Goal: Information Seeking & Learning: Learn about a topic

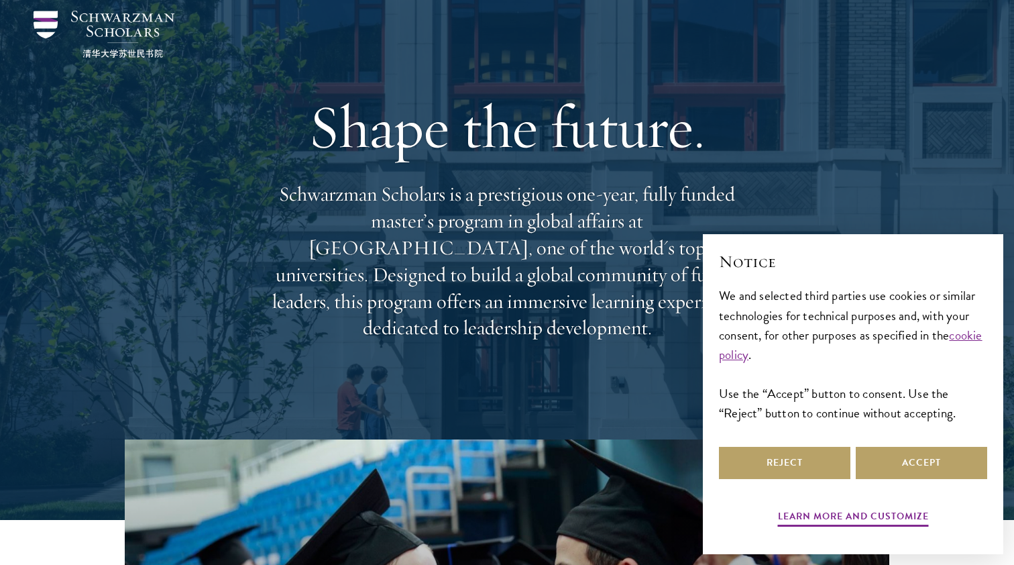
scroll to position [59, 0]
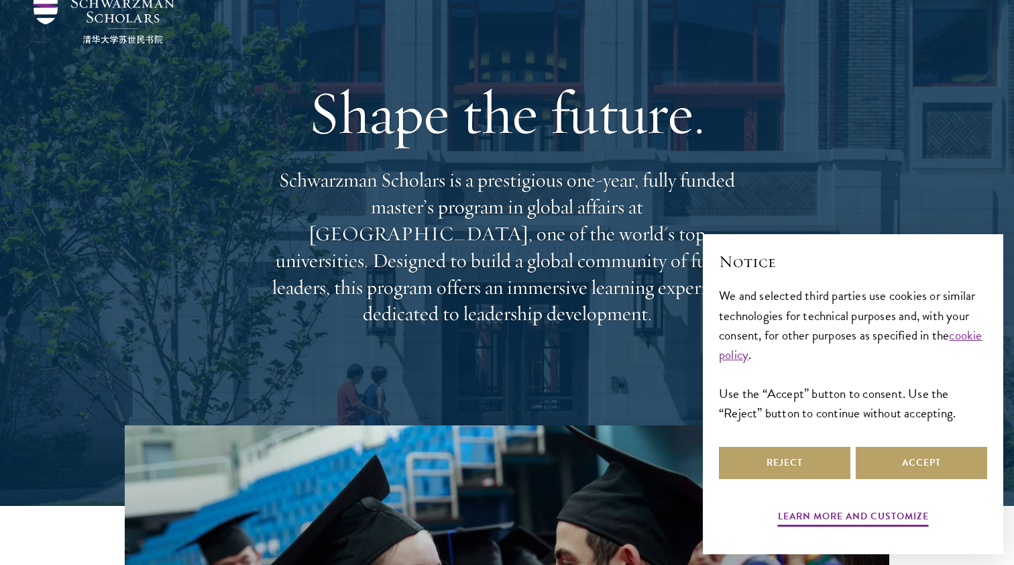
click at [468, 249] on p "Schwarzman Scholars is a prestigious one-year, fully funded master’s program in…" at bounding box center [507, 247] width 483 height 160
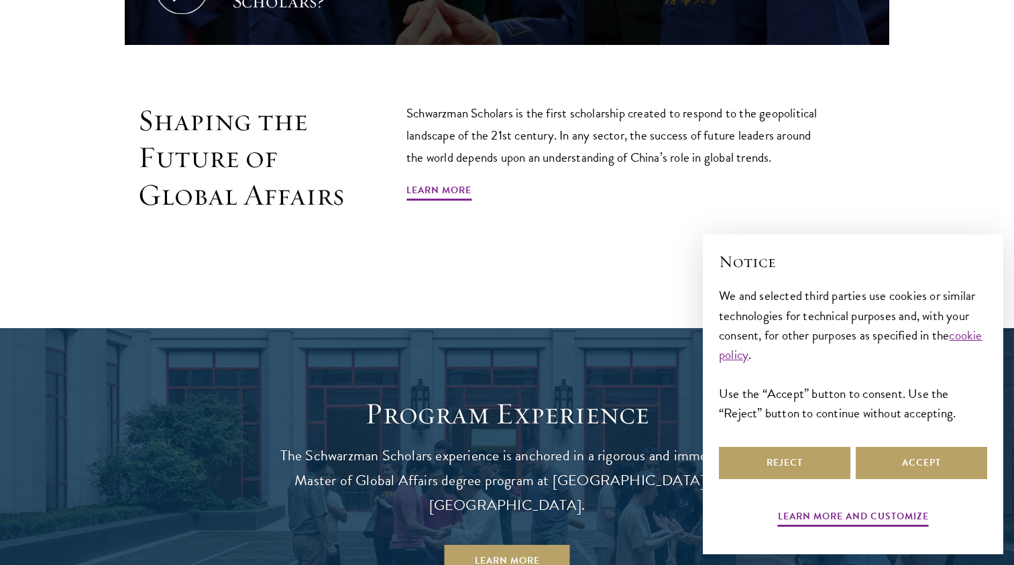
scroll to position [884, 0]
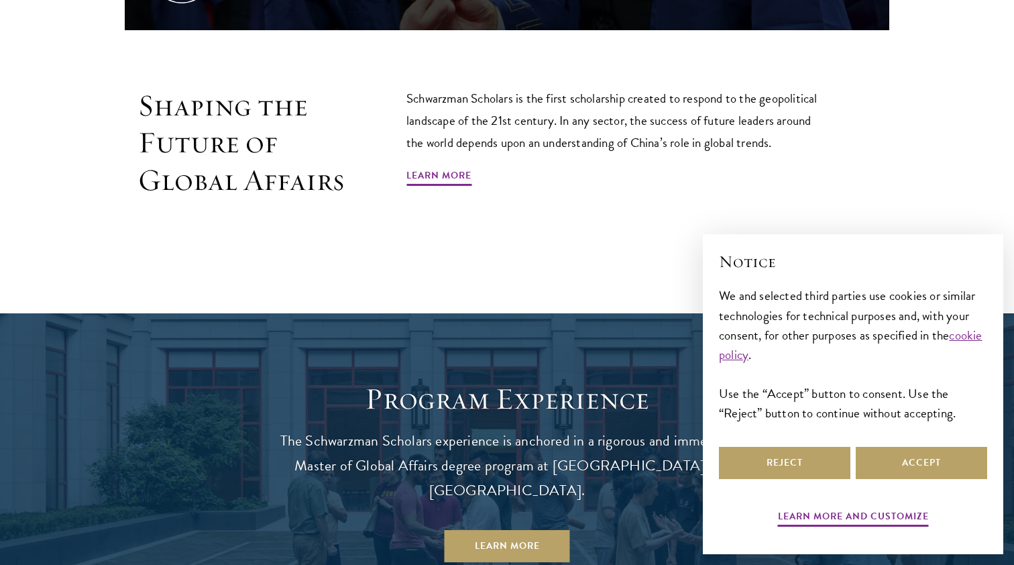
click at [453, 93] on p "Schwarzman Scholars is the first scholarship created to respond to the geopolit…" at bounding box center [617, 120] width 422 height 66
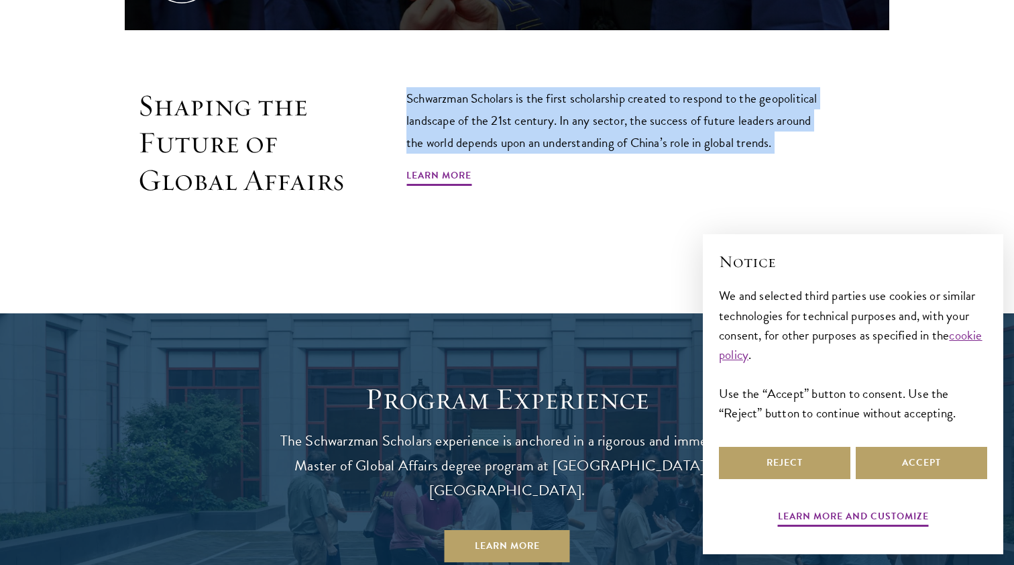
click at [453, 93] on p "Schwarzman Scholars is the first scholarship created to respond to the geopolit…" at bounding box center [617, 120] width 422 height 66
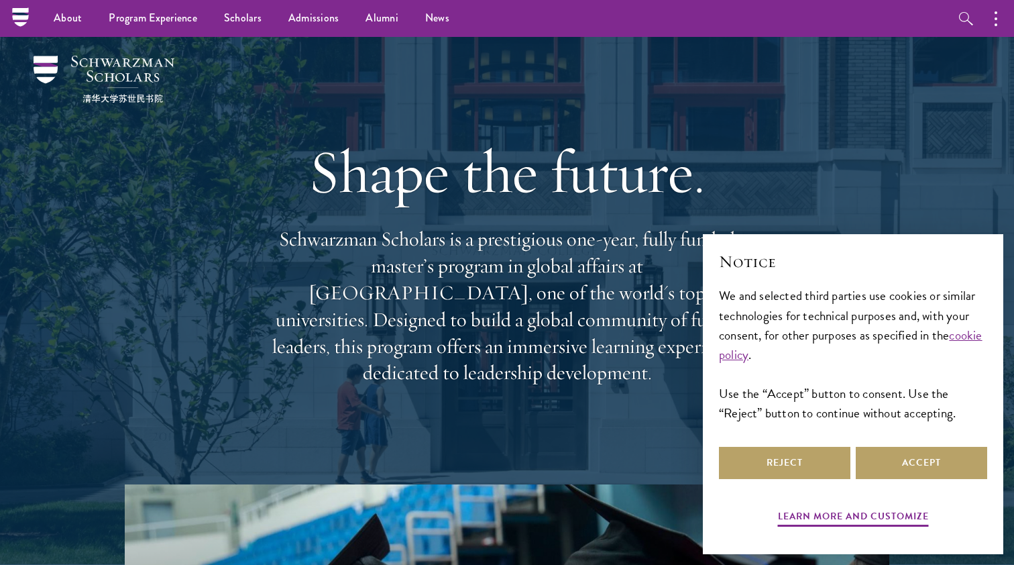
scroll to position [0, 0]
